Goal: Task Accomplishment & Management: Use online tool/utility

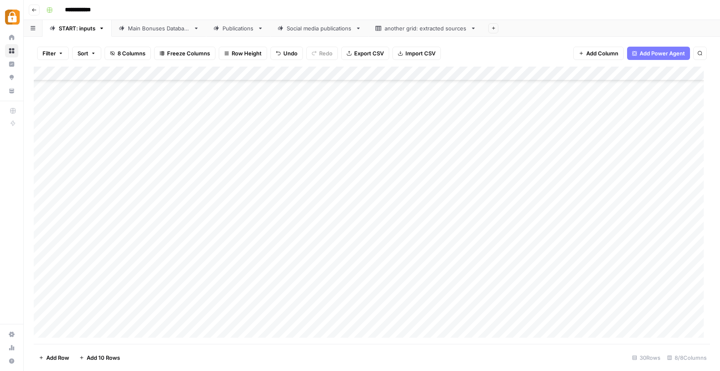
scroll to position [181, 0]
click at [169, 288] on div "Add Column" at bounding box center [372, 206] width 676 height 278
click at [169, 289] on div "Add Column" at bounding box center [372, 206] width 676 height 278
click at [170, 321] on button "Katerina" at bounding box center [165, 321] width 28 height 10
click at [234, 283] on div "Add Column" at bounding box center [372, 206] width 676 height 278
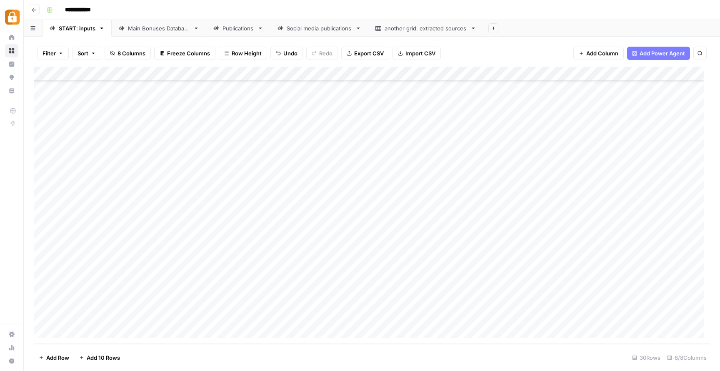
click at [233, 285] on div "Add Column" at bounding box center [372, 206] width 676 height 278
type textarea "*******"
click at [340, 307] on div "Add Column" at bounding box center [372, 206] width 676 height 278
click at [328, 291] on div "Add Column" at bounding box center [372, 206] width 676 height 278
click at [259, 293] on div "Add Column" at bounding box center [372, 206] width 676 height 278
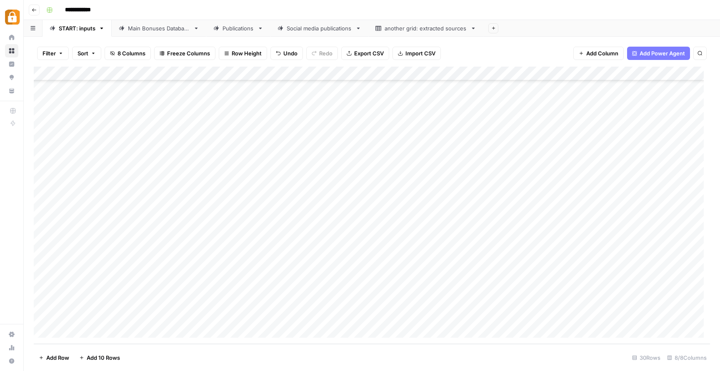
click at [259, 293] on div "Add Column" at bounding box center [372, 206] width 676 height 278
paste textarea "**********"
type textarea "**********"
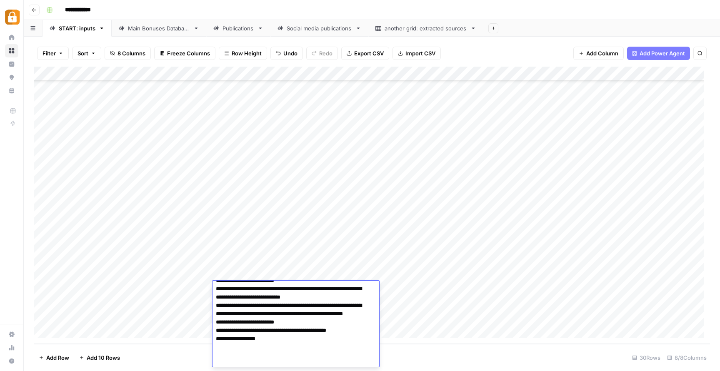
click at [465, 310] on div "Add Column" at bounding box center [372, 206] width 676 height 278
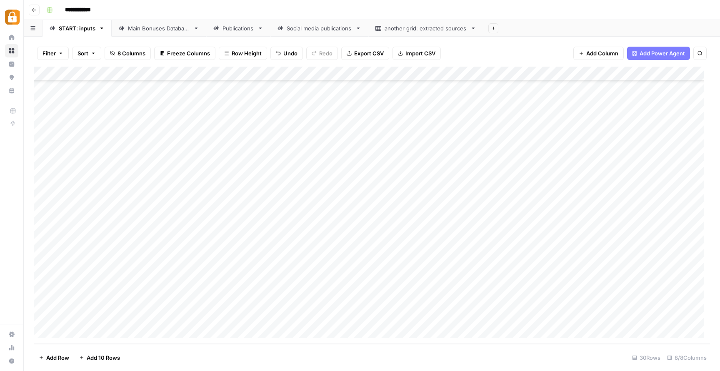
click at [494, 284] on div "Add Column" at bounding box center [372, 206] width 676 height 278
click at [498, 320] on button "Telegram" at bounding box center [488, 321] width 31 height 10
click at [622, 287] on div "Add Column" at bounding box center [372, 206] width 676 height 278
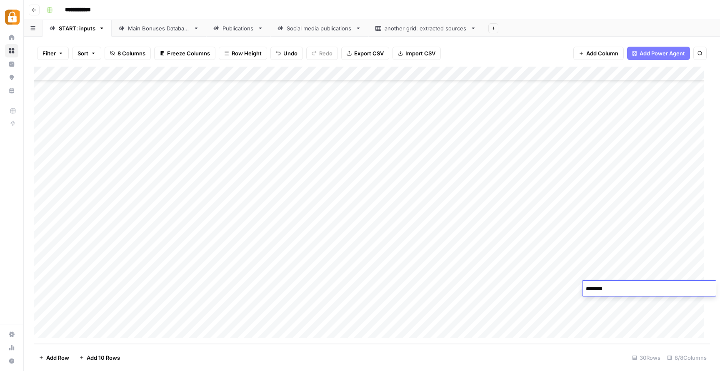
type textarea "*********"
click at [544, 313] on div "Add Column" at bounding box center [372, 206] width 676 height 278
click at [647, 286] on div "Add Column" at bounding box center [372, 206] width 676 height 278
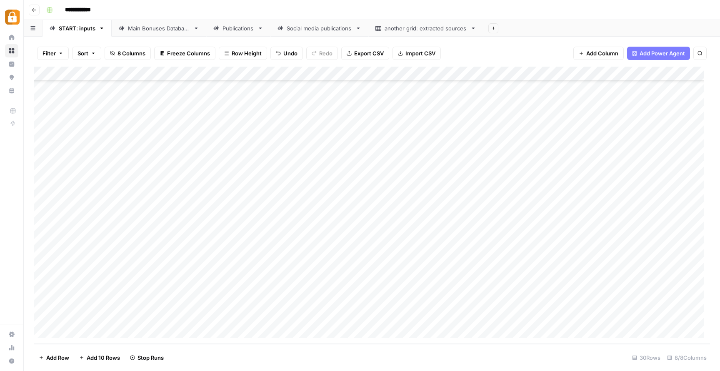
click at [170, 301] on div "Add Column" at bounding box center [372, 206] width 676 height 278
click at [168, 333] on button "Katerina" at bounding box center [165, 335] width 28 height 10
click at [251, 298] on div "Add Column" at bounding box center [372, 206] width 676 height 278
click at [252, 298] on div "Add Column" at bounding box center [372, 206] width 676 height 278
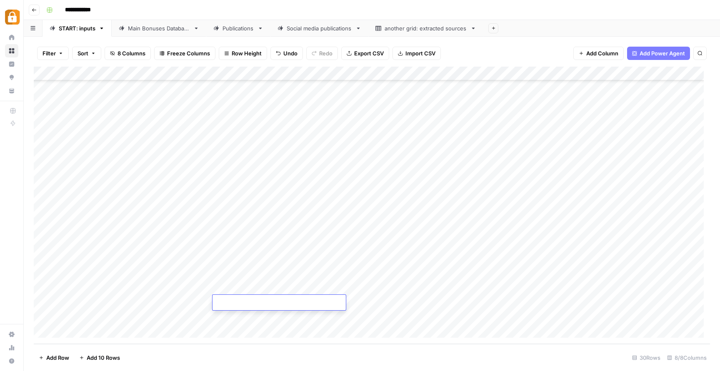
type textarea "**********"
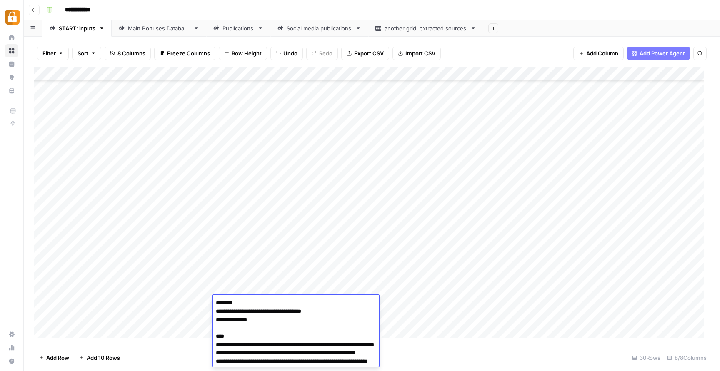
scroll to position [106, 0]
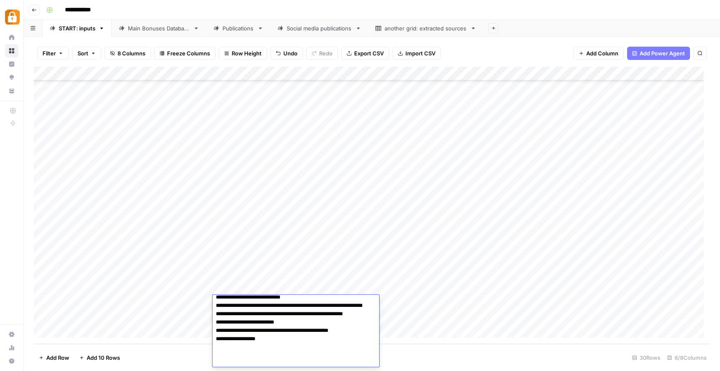
click at [411, 315] on div "Add Column" at bounding box center [372, 206] width 676 height 278
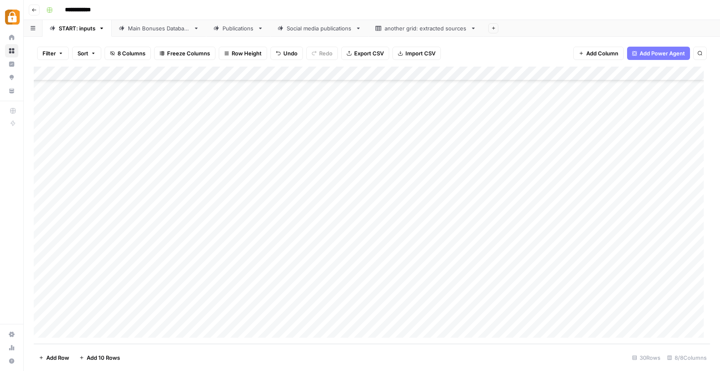
click at [501, 304] on div "Add Column" at bounding box center [372, 206] width 676 height 278
click at [504, 331] on div "Telegram" at bounding box center [489, 335] width 34 height 12
click at [498, 337] on button "Telegram" at bounding box center [488, 335] width 31 height 10
click at [645, 293] on div "Add Column" at bounding box center [372, 206] width 676 height 278
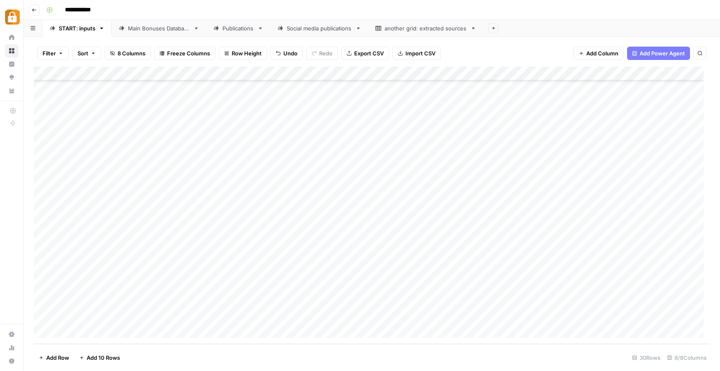
click at [641, 296] on div "Add Column" at bounding box center [372, 206] width 676 height 278
type textarea "*********"
click at [547, 320] on div "Add Column" at bounding box center [372, 206] width 676 height 278
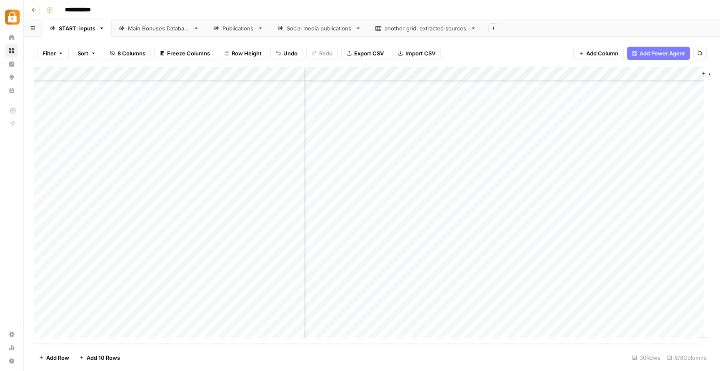
click at [622, 303] on div "Add Column" at bounding box center [372, 206] width 676 height 278
click at [142, 32] on div "Main Bonuses Database" at bounding box center [159, 28] width 62 height 8
click at [75, 31] on div "START: inputs" at bounding box center [77, 28] width 37 height 8
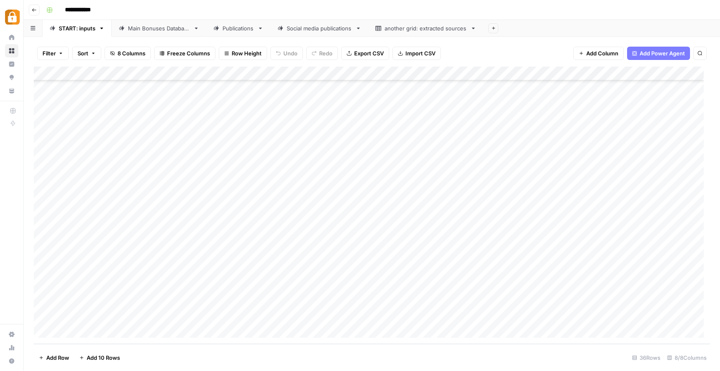
click at [159, 31] on div "Main Bonuses Database" at bounding box center [159, 28] width 62 height 8
click at [80, 34] on link "START: inputs" at bounding box center [77, 28] width 69 height 17
click at [170, 28] on div "Main Bonuses Database" at bounding box center [159, 28] width 62 height 8
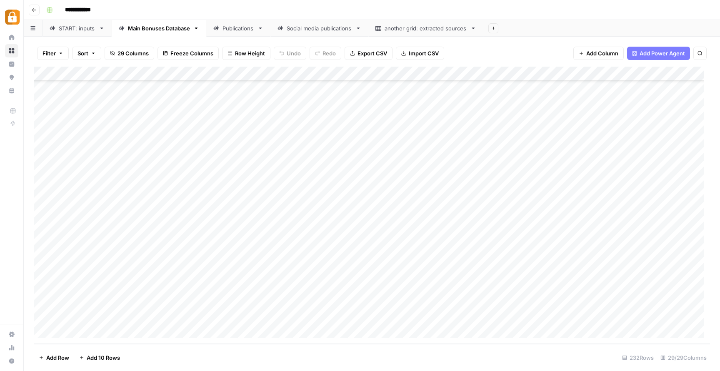
scroll to position [3040, 0]
click at [577, 306] on div "Add Column" at bounding box center [372, 206] width 676 height 278
click at [578, 302] on div "Add Column" at bounding box center [372, 206] width 676 height 278
click at [710, 338] on icon "close" at bounding box center [709, 338] width 6 height 7
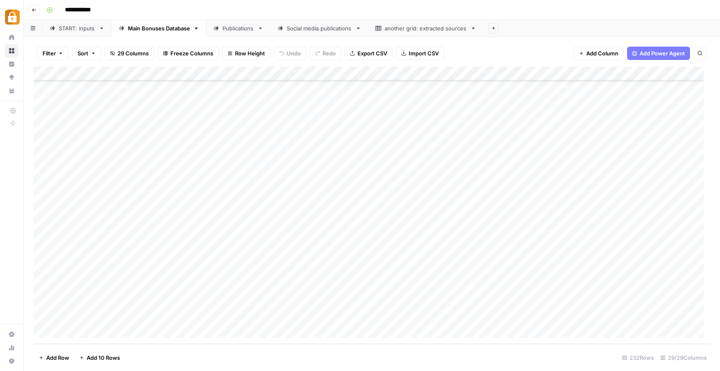
click at [72, 25] on div "START: inputs" at bounding box center [77, 28] width 37 height 8
click at [153, 31] on div "Main Bonuses Database" at bounding box center [159, 28] width 62 height 8
click at [560, 273] on div "Add Column" at bounding box center [372, 206] width 676 height 278
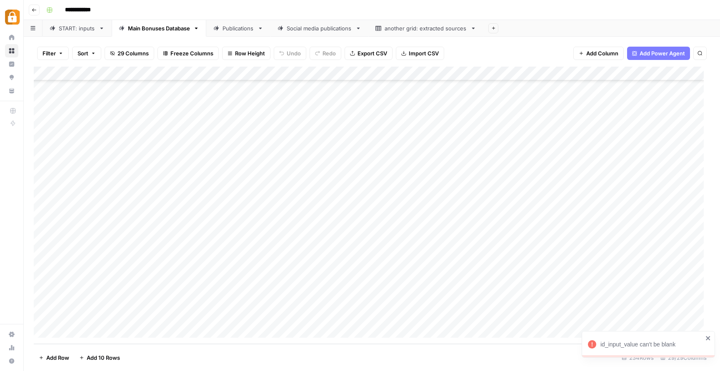
click at [581, 276] on div "Add Column" at bounding box center [372, 206] width 676 height 278
click at [575, 286] on div "Add Column" at bounding box center [372, 206] width 676 height 278
click at [72, 28] on div "START: inputs" at bounding box center [77, 28] width 37 height 8
click at [256, 206] on div "Add Column" at bounding box center [372, 206] width 676 height 278
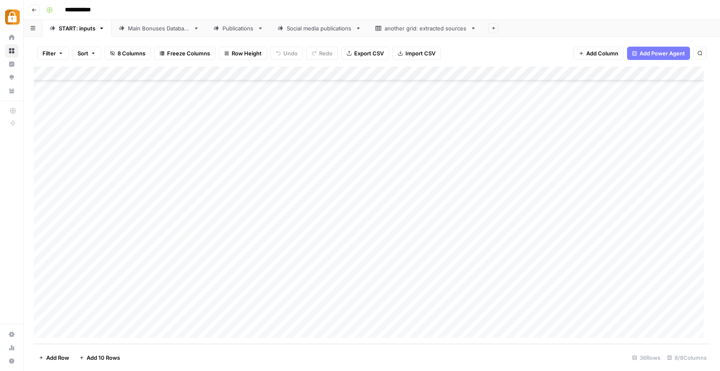
click at [257, 218] on div "Add Column" at bounding box center [372, 206] width 676 height 278
click at [160, 34] on link "Main Bonuses Database" at bounding box center [159, 28] width 95 height 17
click at [578, 273] on div "Add Column" at bounding box center [372, 206] width 676 height 278
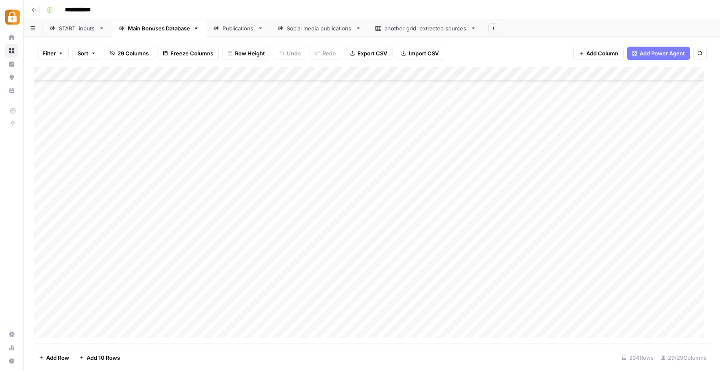
click at [578, 289] on div "Add Column" at bounding box center [372, 206] width 676 height 278
click at [408, 369] on footer "Add Row Add 10 Rows 234 Rows 29/29 Columns" at bounding box center [372, 357] width 676 height 27
click at [265, 278] on div "Add Column" at bounding box center [372, 206] width 676 height 278
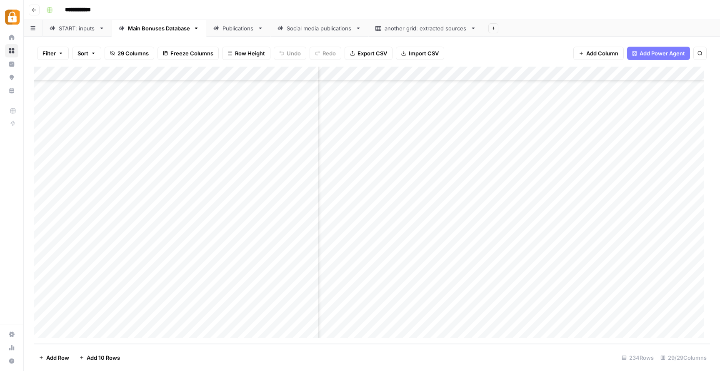
scroll to position [3072, 1697]
click at [239, 31] on div "Publications" at bounding box center [239, 28] width 32 height 8
click at [101, 27] on icon at bounding box center [102, 28] width 6 height 6
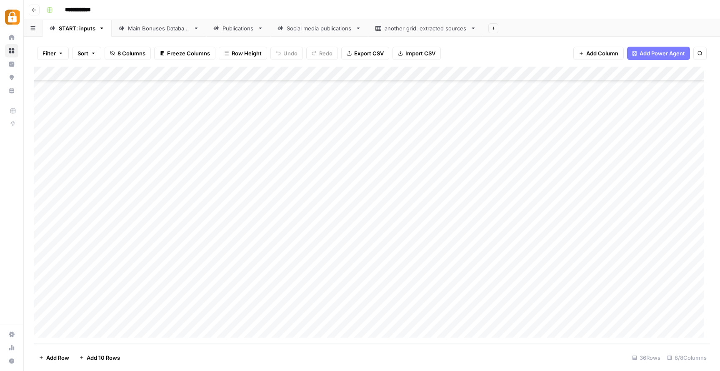
click at [325, 203] on div "Add Column" at bounding box center [372, 206] width 676 height 278
click at [518, 203] on div "Add Column" at bounding box center [372, 206] width 676 height 278
click at [152, 35] on link "Main Bonuses Database" at bounding box center [159, 28] width 95 height 17
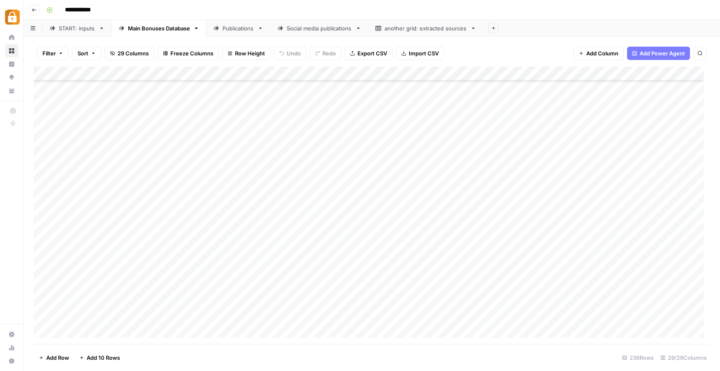
scroll to position [3100, 0]
click at [353, 245] on div "Add Column" at bounding box center [372, 206] width 676 height 278
click at [618, 245] on div "Add Column" at bounding box center [372, 206] width 676 height 278
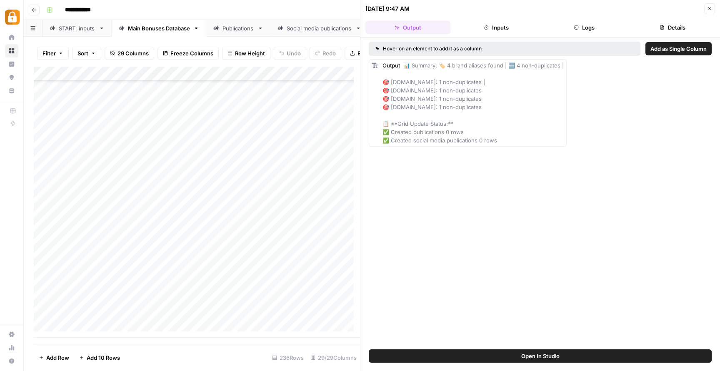
click at [310, 238] on div "Add Column" at bounding box center [197, 202] width 326 height 271
click at [208, 250] on div "Add Column" at bounding box center [197, 202] width 326 height 271
click at [711, 13] on button "Close" at bounding box center [709, 8] width 11 height 11
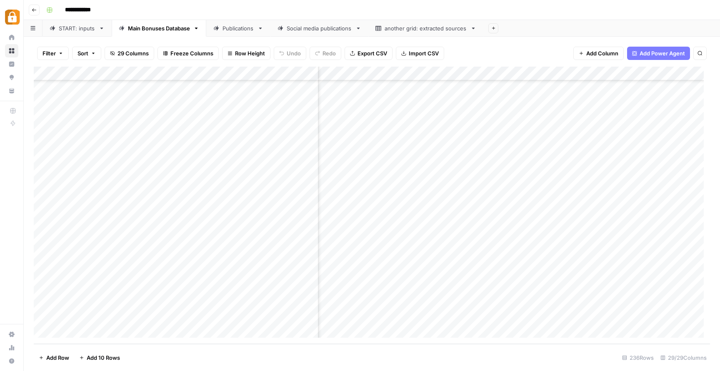
scroll to position [3100, 0]
click at [241, 30] on div "Publications" at bounding box center [239, 28] width 32 height 8
click at [151, 30] on div "Main Bonuses Database" at bounding box center [159, 28] width 62 height 8
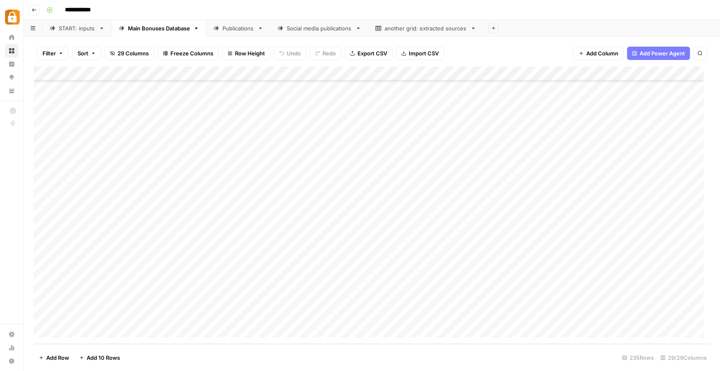
click at [355, 264] on div "Add Column" at bounding box center [372, 206] width 676 height 278
click at [354, 263] on div "Add Column" at bounding box center [372, 206] width 676 height 278
click at [428, 292] on div "Add Column" at bounding box center [372, 206] width 676 height 278
click at [356, 265] on div "Add Column" at bounding box center [372, 206] width 676 height 278
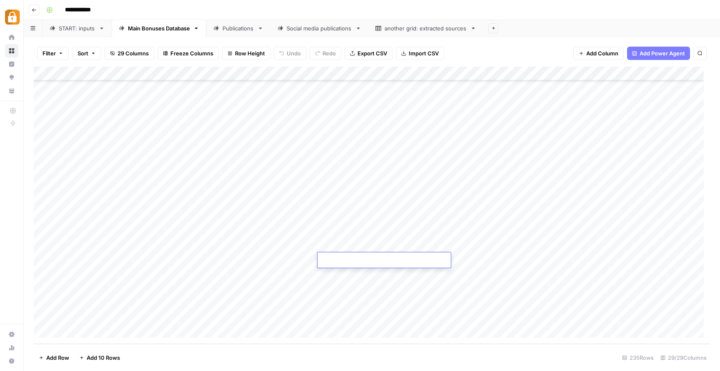
click at [375, 284] on div "Add Column" at bounding box center [372, 206] width 676 height 278
click at [351, 259] on div "Add Column" at bounding box center [372, 206] width 676 height 278
click at [349, 270] on div "Add Column" at bounding box center [372, 206] width 676 height 278
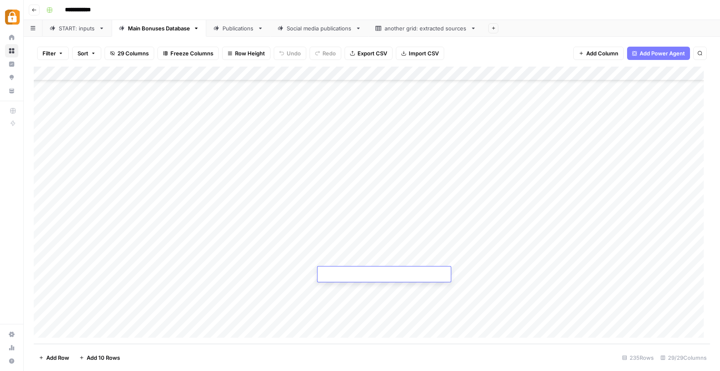
click at [398, 300] on div "Add Column" at bounding box center [372, 206] width 676 height 278
click at [356, 259] on div "Add Column" at bounding box center [372, 206] width 676 height 278
click at [330, 273] on div "Add Column" at bounding box center [372, 206] width 676 height 278
click at [435, 267] on div "Add Column" at bounding box center [372, 206] width 676 height 278
click at [626, 261] on div "Add Column" at bounding box center [372, 206] width 676 height 278
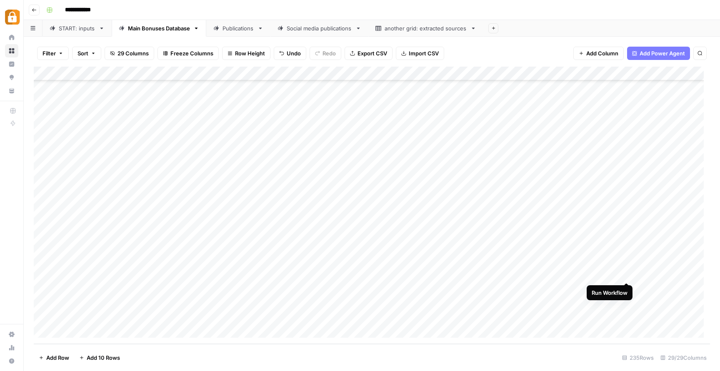
click at [626, 274] on div "Add Column" at bounding box center [372, 206] width 676 height 278
click at [245, 26] on div "Publications" at bounding box center [239, 28] width 32 height 8
click at [165, 30] on div "Main Bonuses Database" at bounding box center [159, 28] width 62 height 8
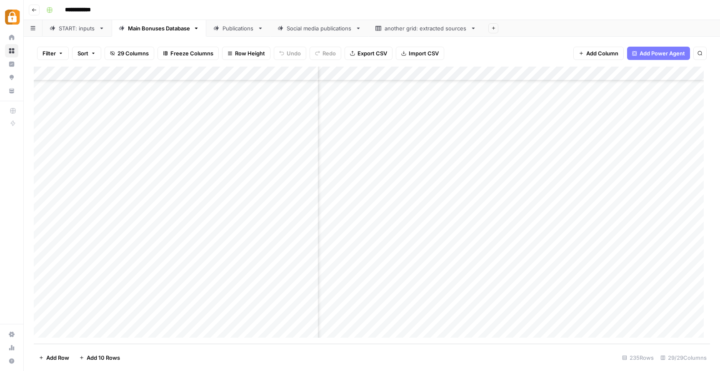
click at [239, 29] on div "Publications" at bounding box center [239, 28] width 32 height 8
click at [149, 31] on div "Main Bonuses Database" at bounding box center [159, 28] width 62 height 8
click at [413, 257] on div "Add Column" at bounding box center [372, 206] width 676 height 278
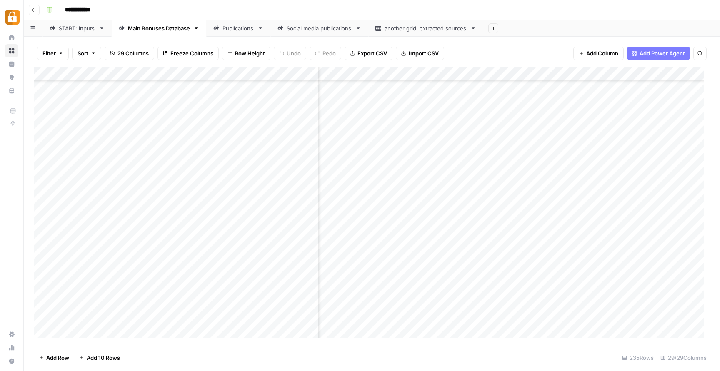
click at [413, 257] on div "Add Column" at bounding box center [372, 206] width 676 height 278
click at [213, 262] on div "Add Column" at bounding box center [372, 206] width 676 height 278
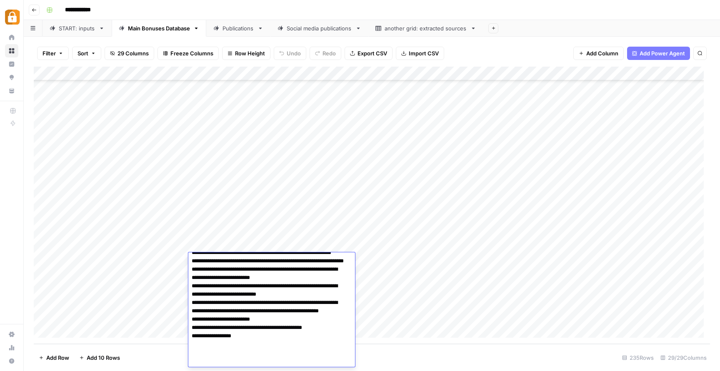
scroll to position [0, 0]
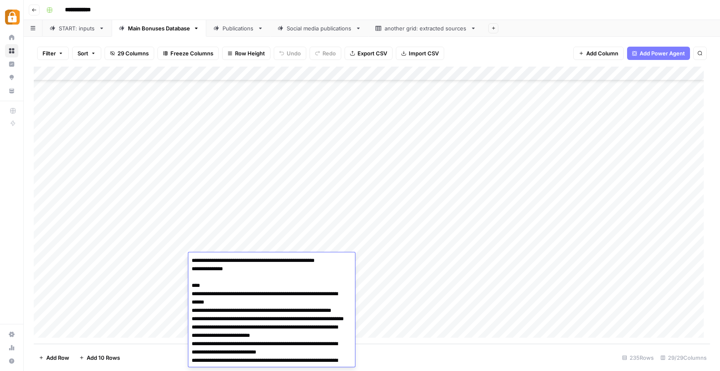
drag, startPoint x: 213, startPoint y: 259, endPoint x: 235, endPoint y: 253, distance: 23.0
click at [213, 260] on textarea "**********" at bounding box center [268, 340] width 160 height 170
type textarea "**********"
click at [163, 263] on div "Add Column" at bounding box center [372, 206] width 676 height 278
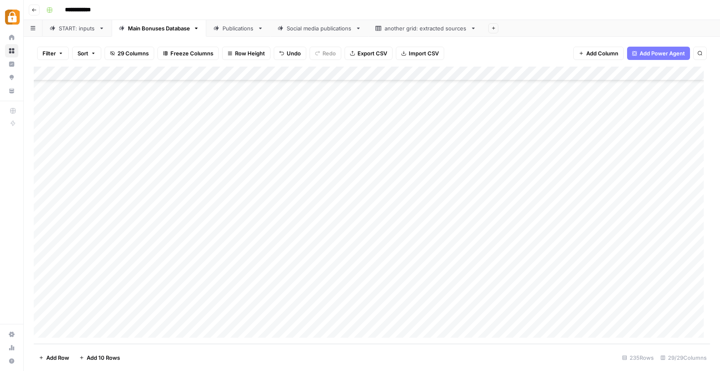
click at [163, 263] on div "Add Column" at bounding box center [372, 206] width 676 height 278
type textarea "**********"
click at [359, 268] on div "Add Column" at bounding box center [372, 206] width 676 height 278
click at [380, 256] on div "Add Column" at bounding box center [372, 206] width 676 height 278
click at [626, 260] on div "Add Column" at bounding box center [372, 206] width 676 height 278
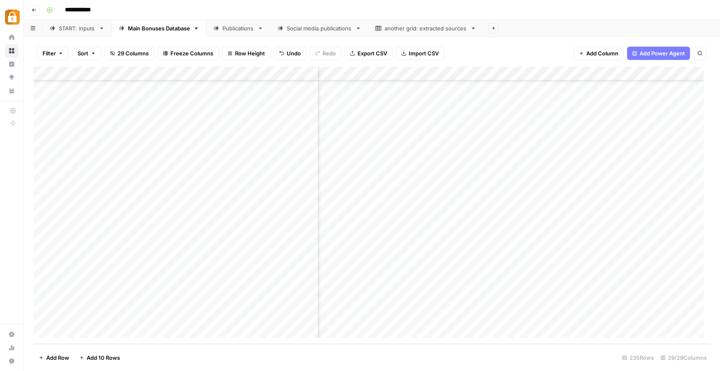
scroll to position [3086, 254]
click at [459, 260] on div "Add Column" at bounding box center [372, 206] width 676 height 278
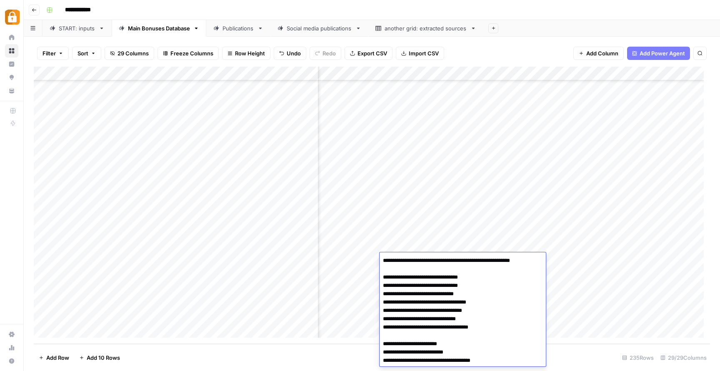
click at [354, 286] on div "Add Column" at bounding box center [372, 206] width 676 height 278
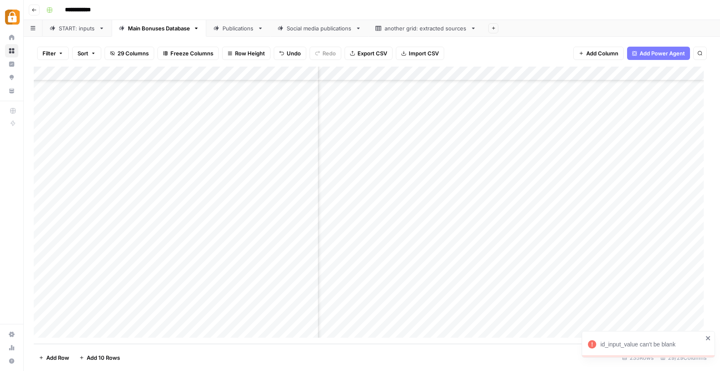
scroll to position [3086, 0]
click at [230, 33] on link "Publications" at bounding box center [238, 28] width 64 height 17
click at [688, 316] on div "Add Column" at bounding box center [372, 206] width 676 height 278
click at [173, 30] on div "Main Bonuses Database" at bounding box center [159, 28] width 62 height 8
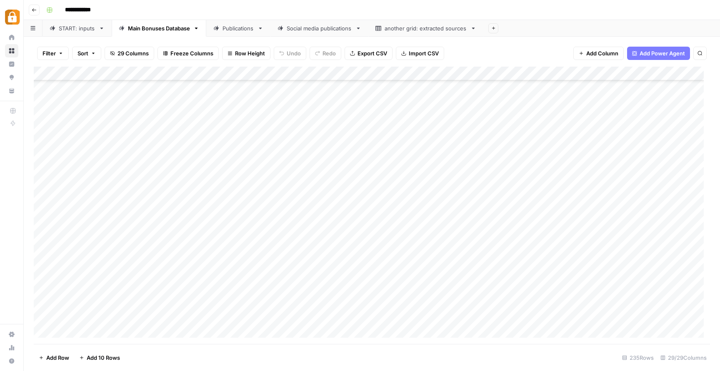
scroll to position [3086, 0]
click at [163, 271] on div "Add Column" at bounding box center [372, 206] width 676 height 278
type textarea "**********"
click at [345, 289] on div "Add Column" at bounding box center [372, 206] width 676 height 278
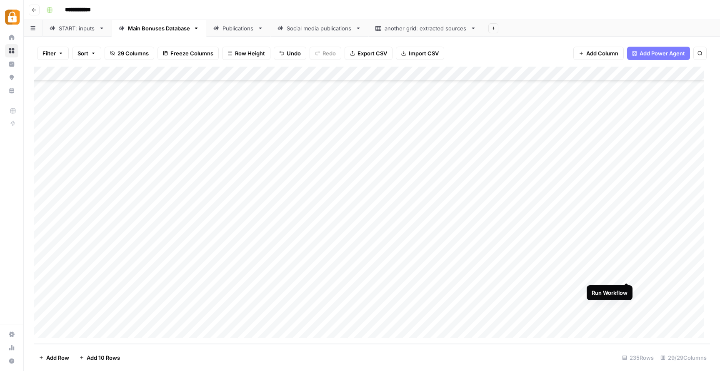
click at [628, 274] on div "Add Column" at bounding box center [372, 206] width 676 height 278
click at [693, 274] on div "Add Column" at bounding box center [372, 206] width 676 height 278
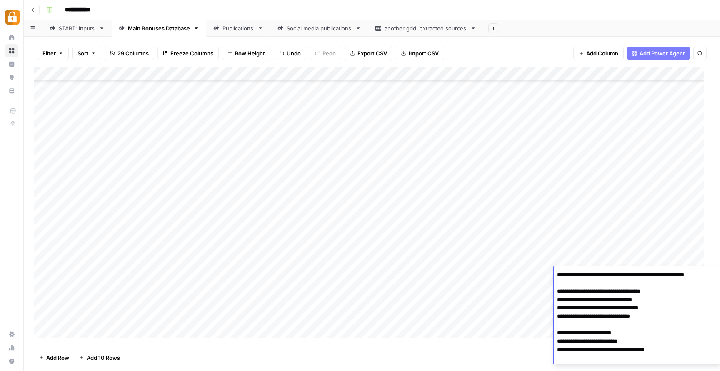
click at [230, 28] on div "Publications" at bounding box center [239, 28] width 32 height 8
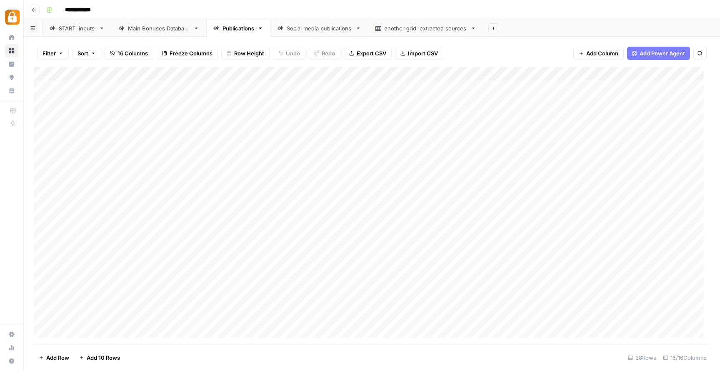
scroll to position [153, 0]
click at [357, 303] on div "Add Column" at bounding box center [372, 206] width 676 height 278
click at [445, 255] on div "Add Column" at bounding box center [372, 206] width 676 height 278
click at [170, 25] on div "Main Bonuses Database" at bounding box center [159, 28] width 62 height 8
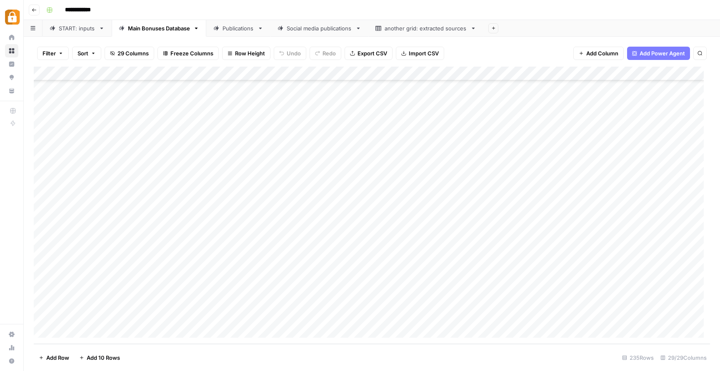
scroll to position [3086, 0]
click at [240, 31] on div "Publications" at bounding box center [239, 28] width 32 height 8
click at [145, 28] on div "Main Bonuses Database" at bounding box center [159, 28] width 62 height 8
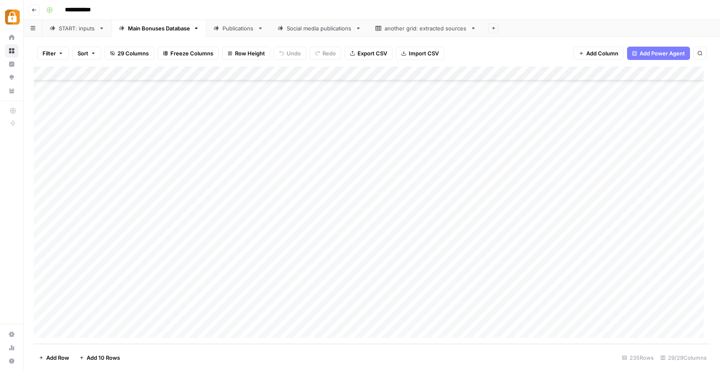
click at [249, 261] on div "Add Column" at bounding box center [372, 206] width 676 height 278
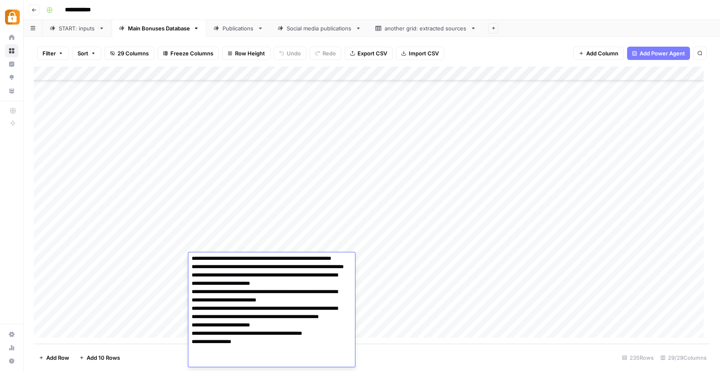
scroll to position [58, 0]
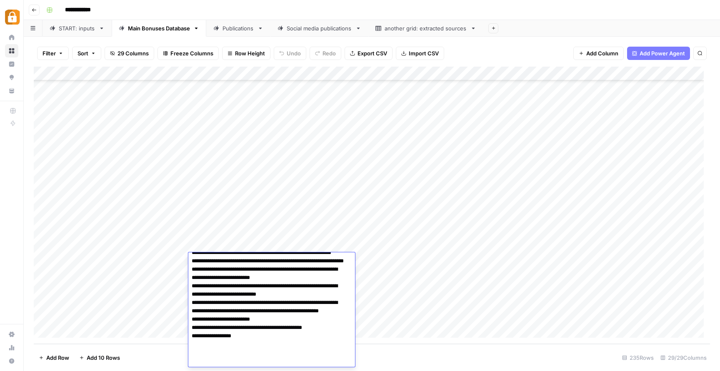
click at [381, 289] on div "Add Column" at bounding box center [372, 206] width 676 height 278
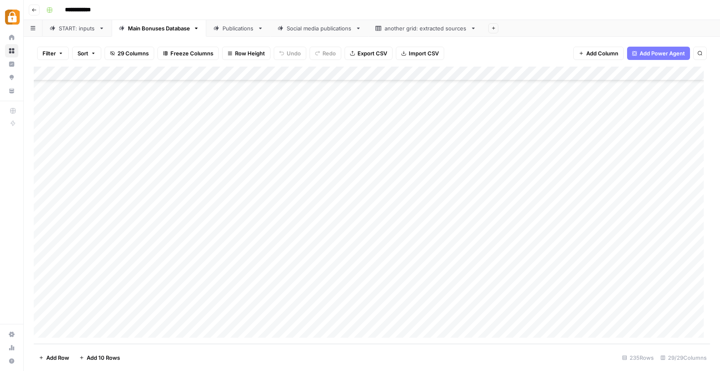
click at [233, 33] on link "Publications" at bounding box center [238, 28] width 64 height 17
click at [320, 339] on div "Add Column" at bounding box center [372, 206] width 676 height 278
click at [314, 290] on div "Add Column" at bounding box center [372, 206] width 676 height 278
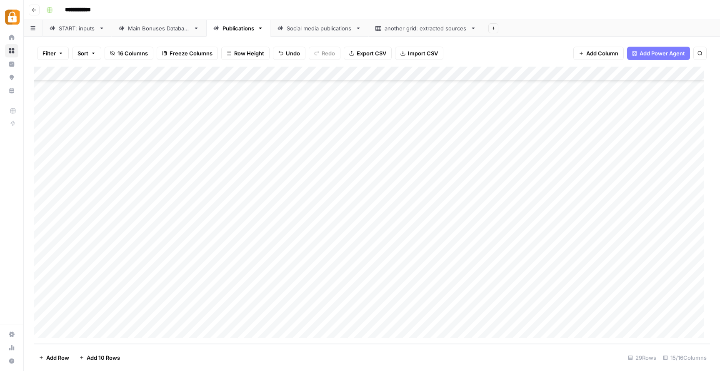
click at [314, 290] on div "Add Column" at bounding box center [372, 206] width 676 height 278
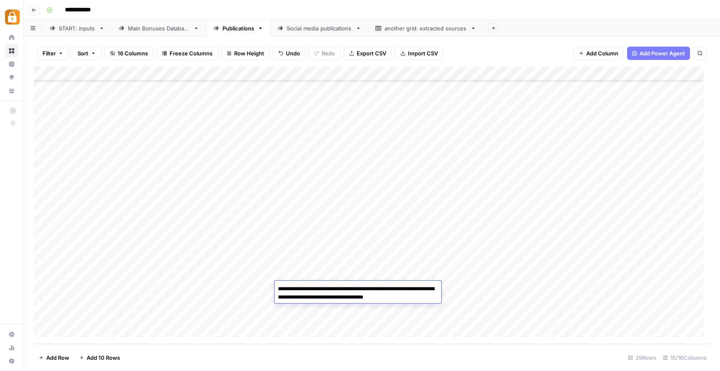
click at [354, 320] on div "Add Column" at bounding box center [372, 206] width 676 height 278
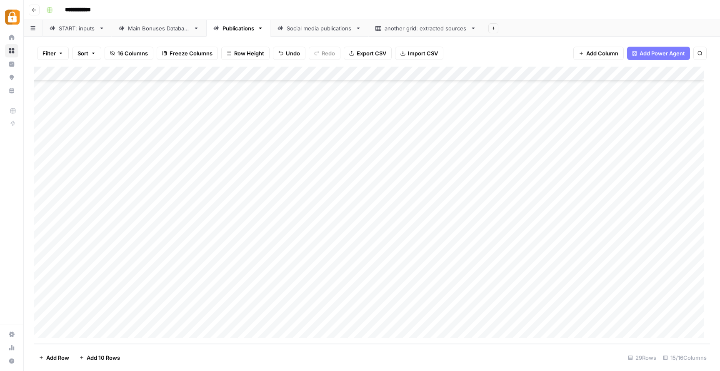
click at [158, 30] on div "Main Bonuses Database" at bounding box center [159, 28] width 62 height 8
click at [238, 261] on div "Add Column" at bounding box center [372, 206] width 676 height 278
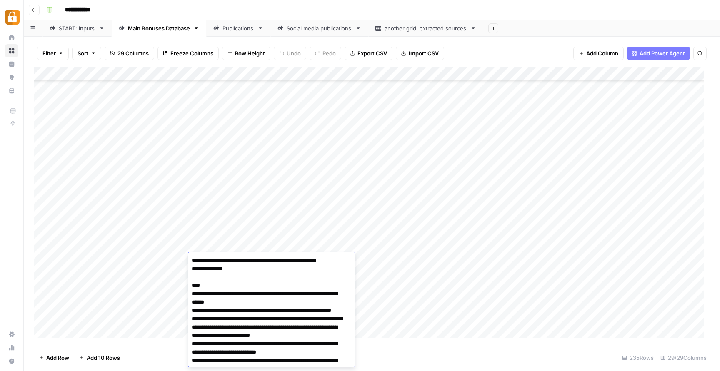
scroll to position [58, 0]
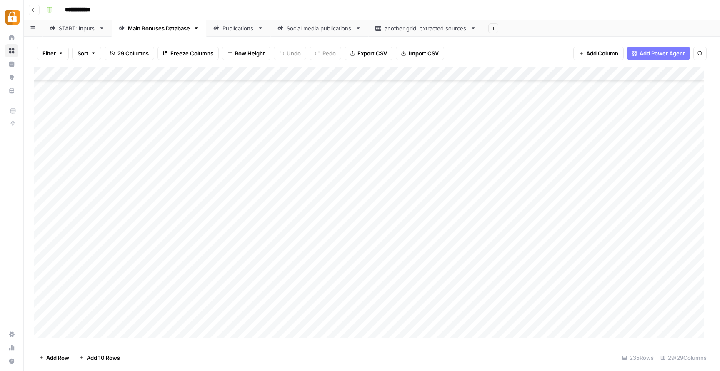
click at [417, 278] on div "Add Column" at bounding box center [372, 206] width 676 height 278
click at [236, 29] on div "Publications" at bounding box center [239, 28] width 32 height 8
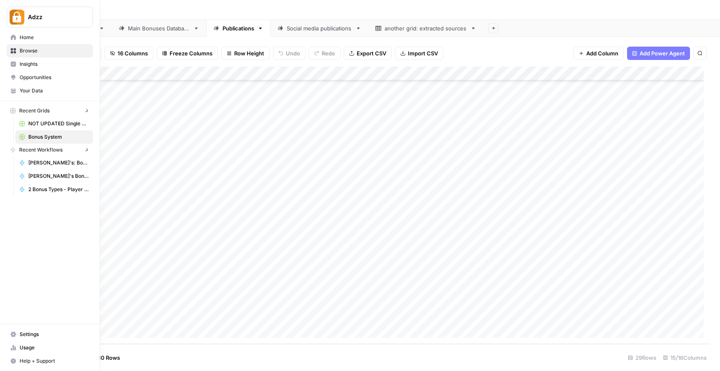
scroll to position [167, 0]
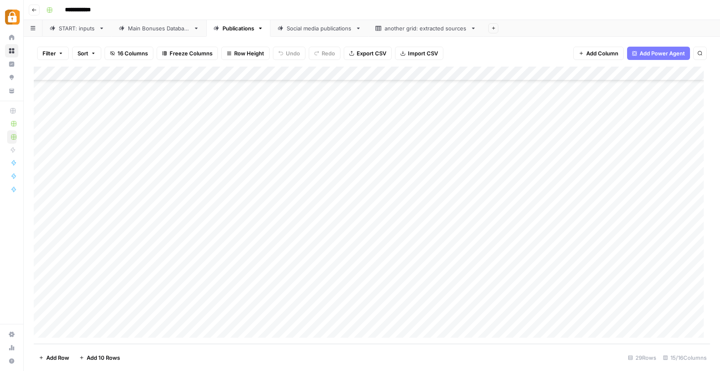
click at [162, 32] on div "Main Bonuses Database" at bounding box center [159, 28] width 62 height 8
click at [236, 31] on div "Publications" at bounding box center [239, 28] width 32 height 8
click at [652, 290] on div "Add Column" at bounding box center [372, 206] width 676 height 278
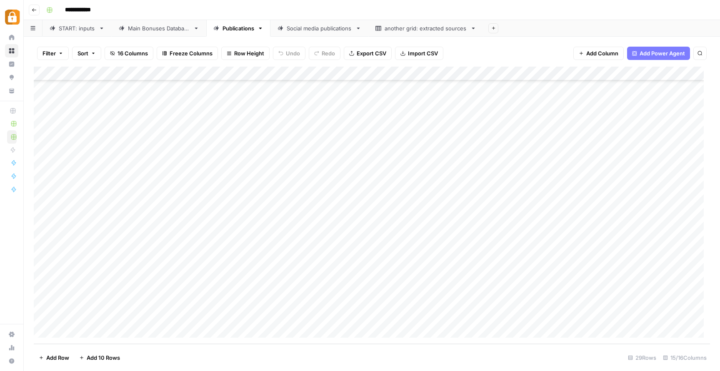
click at [681, 289] on div "Add Column" at bounding box center [372, 206] width 676 height 278
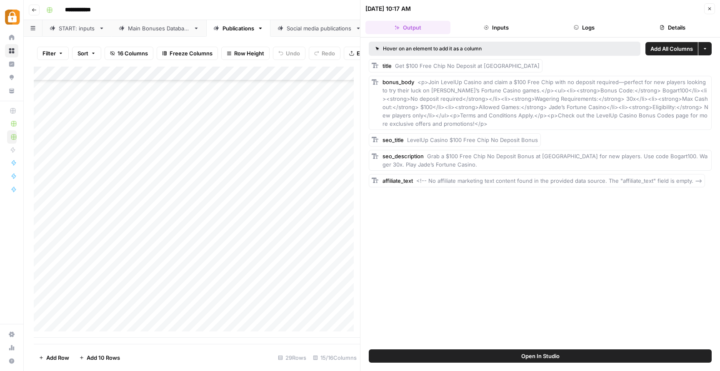
click at [710, 8] on icon "button" at bounding box center [709, 8] width 5 height 5
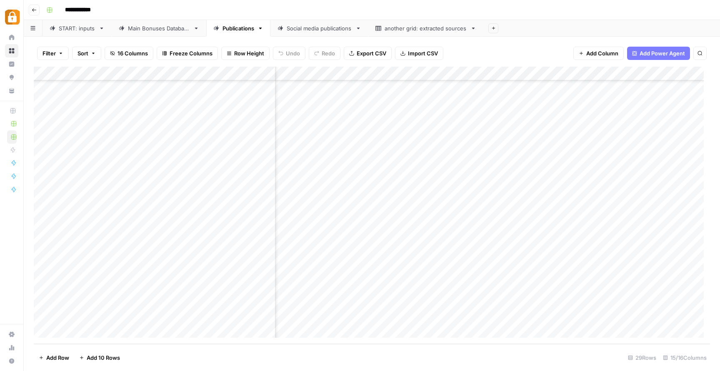
scroll to position [167, 154]
click at [599, 289] on div "Add Column" at bounding box center [372, 206] width 676 height 278
click at [689, 303] on div "Add Column" at bounding box center [372, 206] width 676 height 278
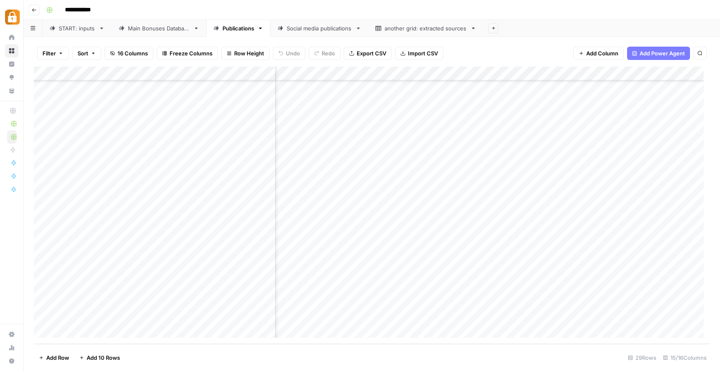
click at [408, 290] on div "Add Column" at bounding box center [372, 206] width 676 height 278
click at [410, 303] on div "Add Column" at bounding box center [372, 206] width 676 height 278
click at [443, 300] on div "Add Column" at bounding box center [372, 206] width 676 height 278
